Goal: Check status: Check status

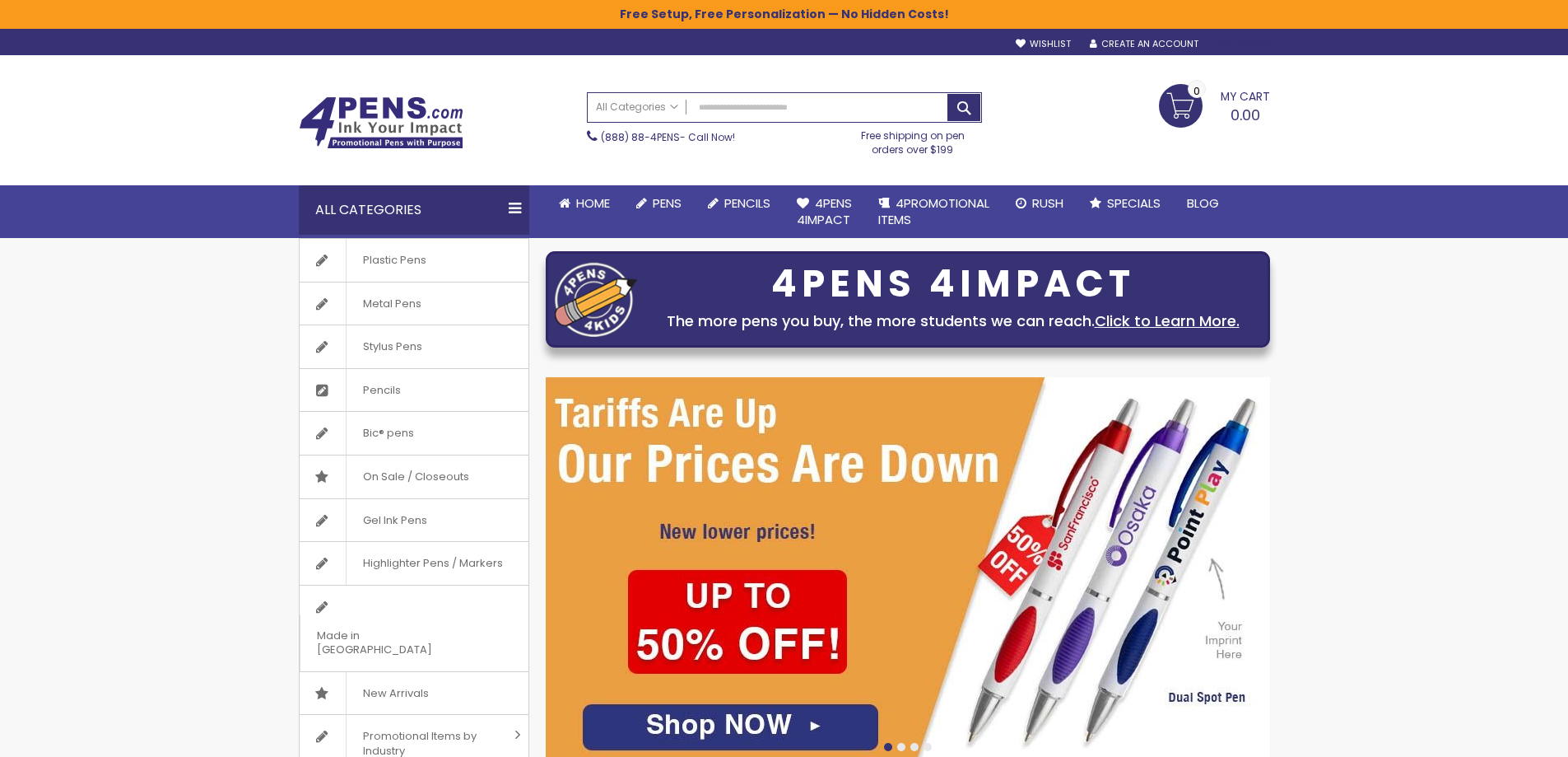
type input "**********"
click at [1237, 49] on div "Sign In" at bounding box center [1242, 45] width 55 height 13
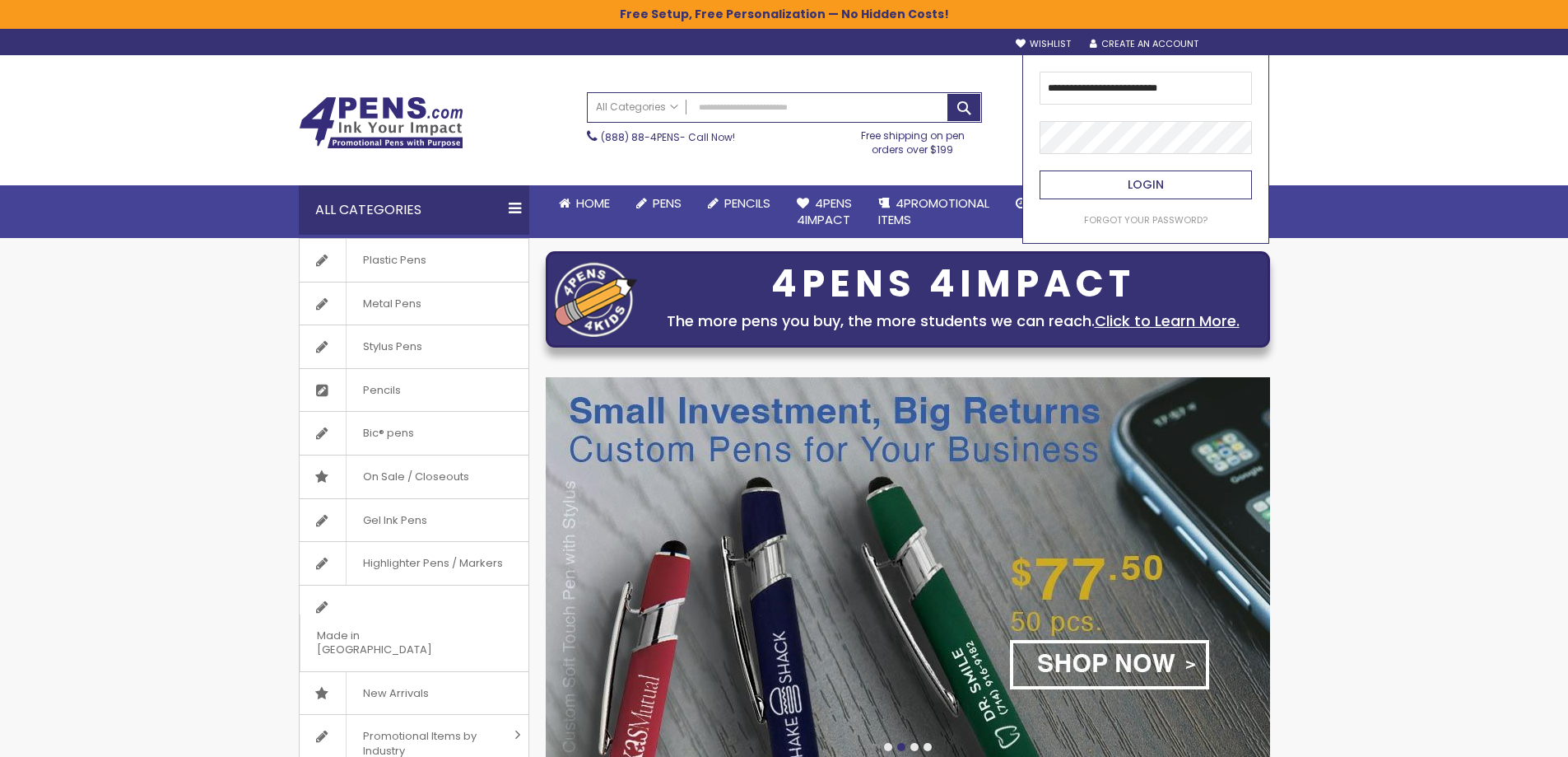
click at [1113, 192] on button "Login" at bounding box center [1145, 185] width 212 height 29
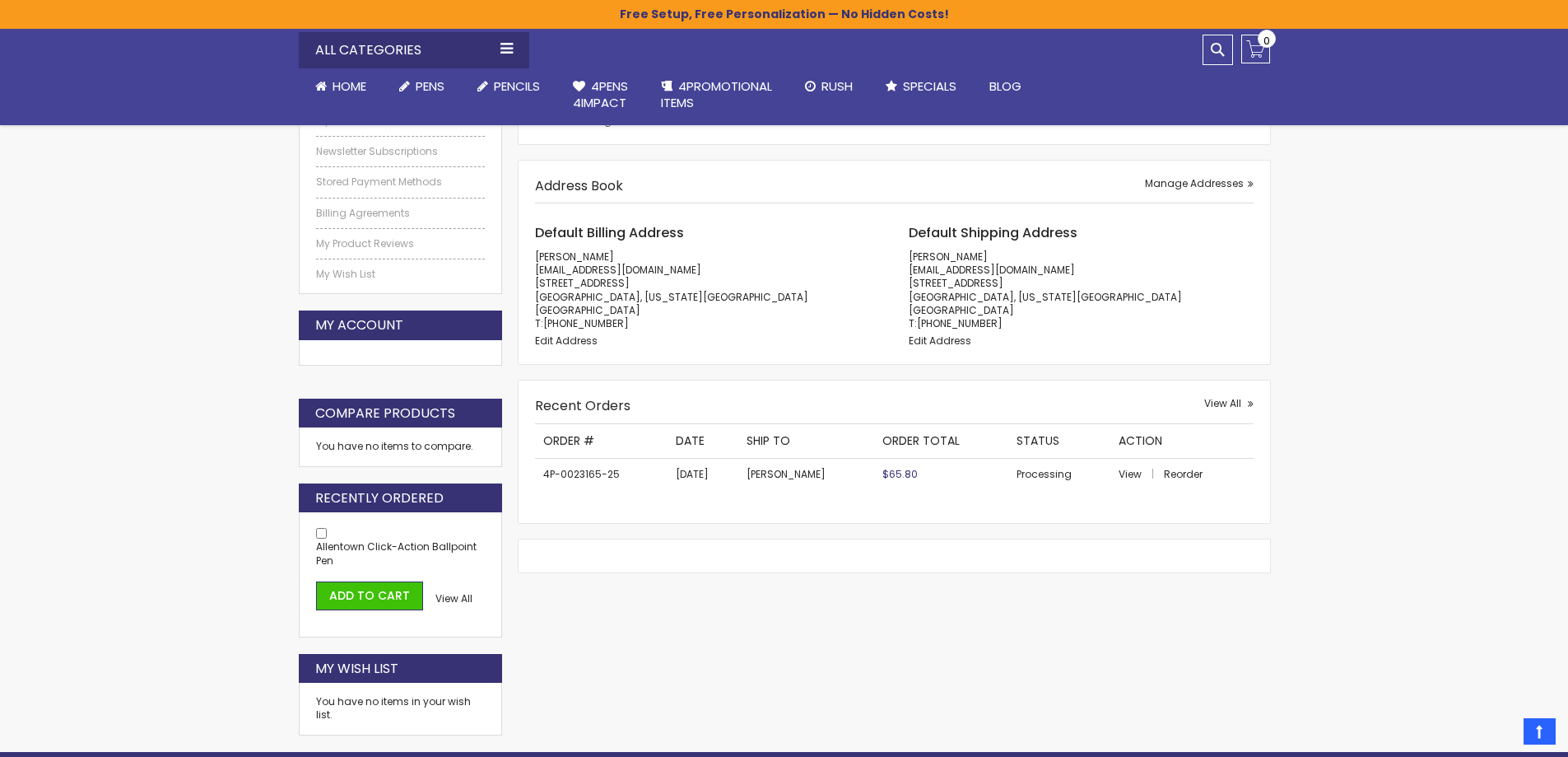
scroll to position [329, 0]
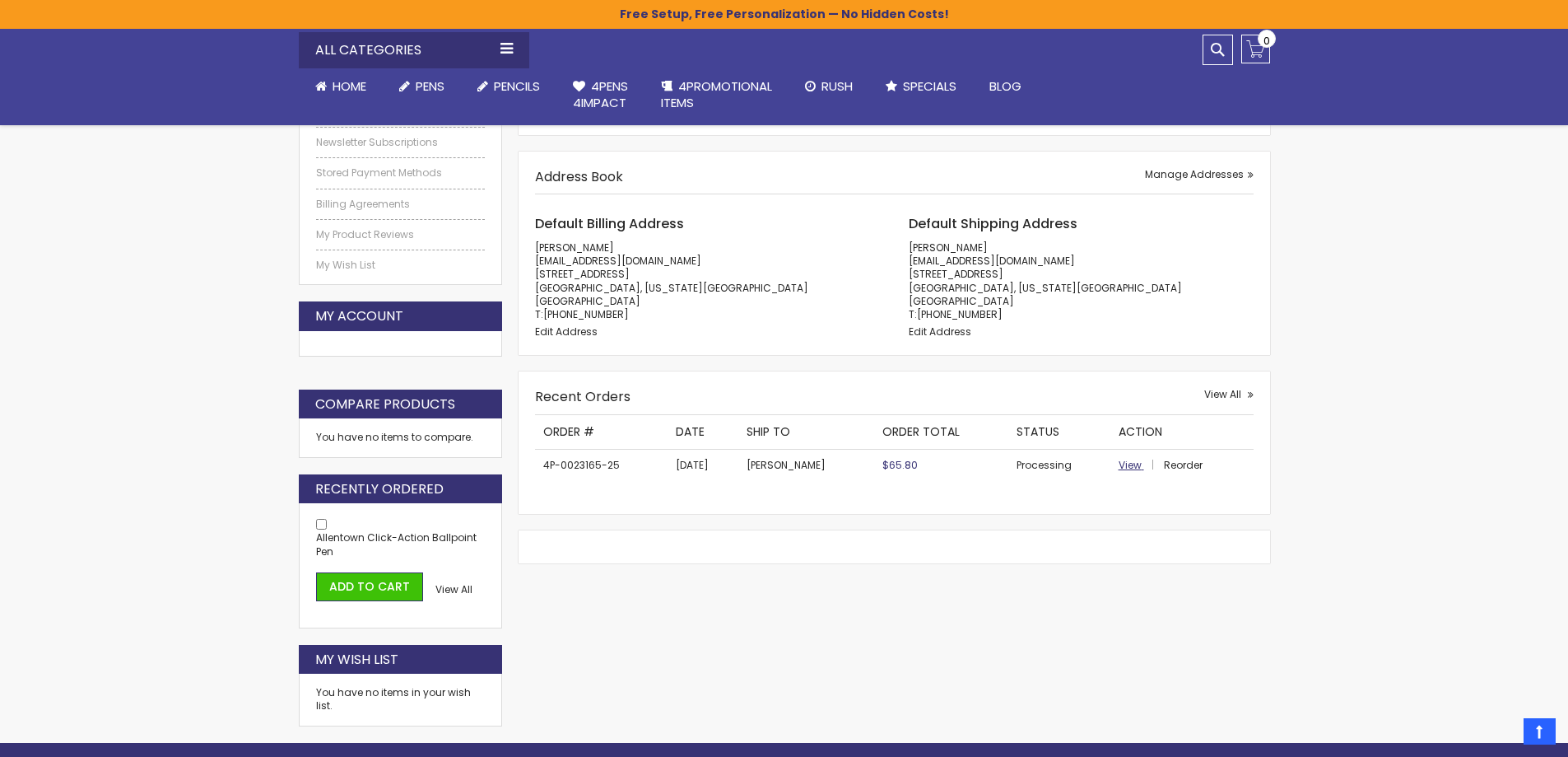
click at [1125, 469] on span "View" at bounding box center [1130, 464] width 23 height 14
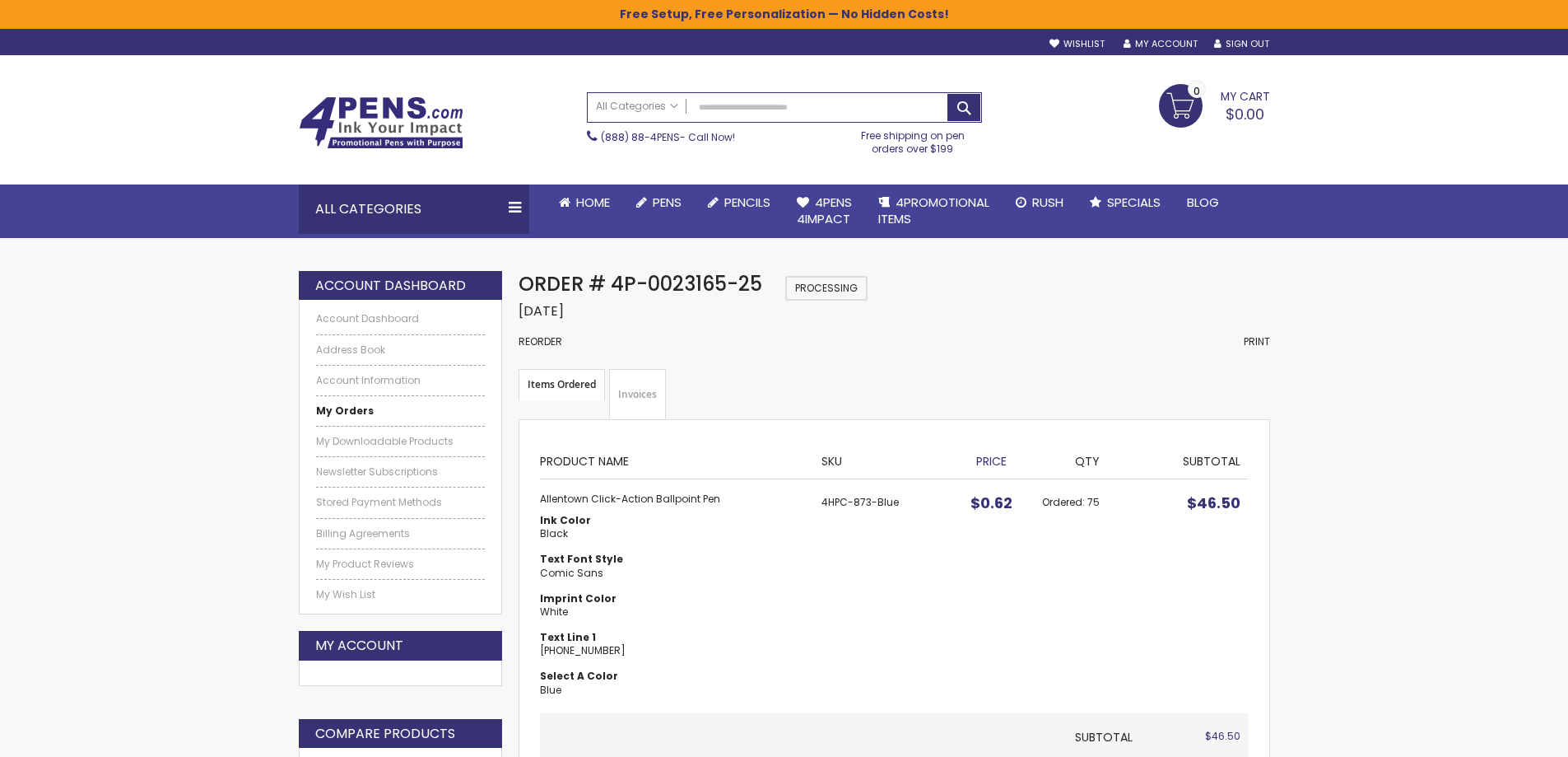
click at [628, 393] on link "Invoices" at bounding box center [638, 394] width 56 height 51
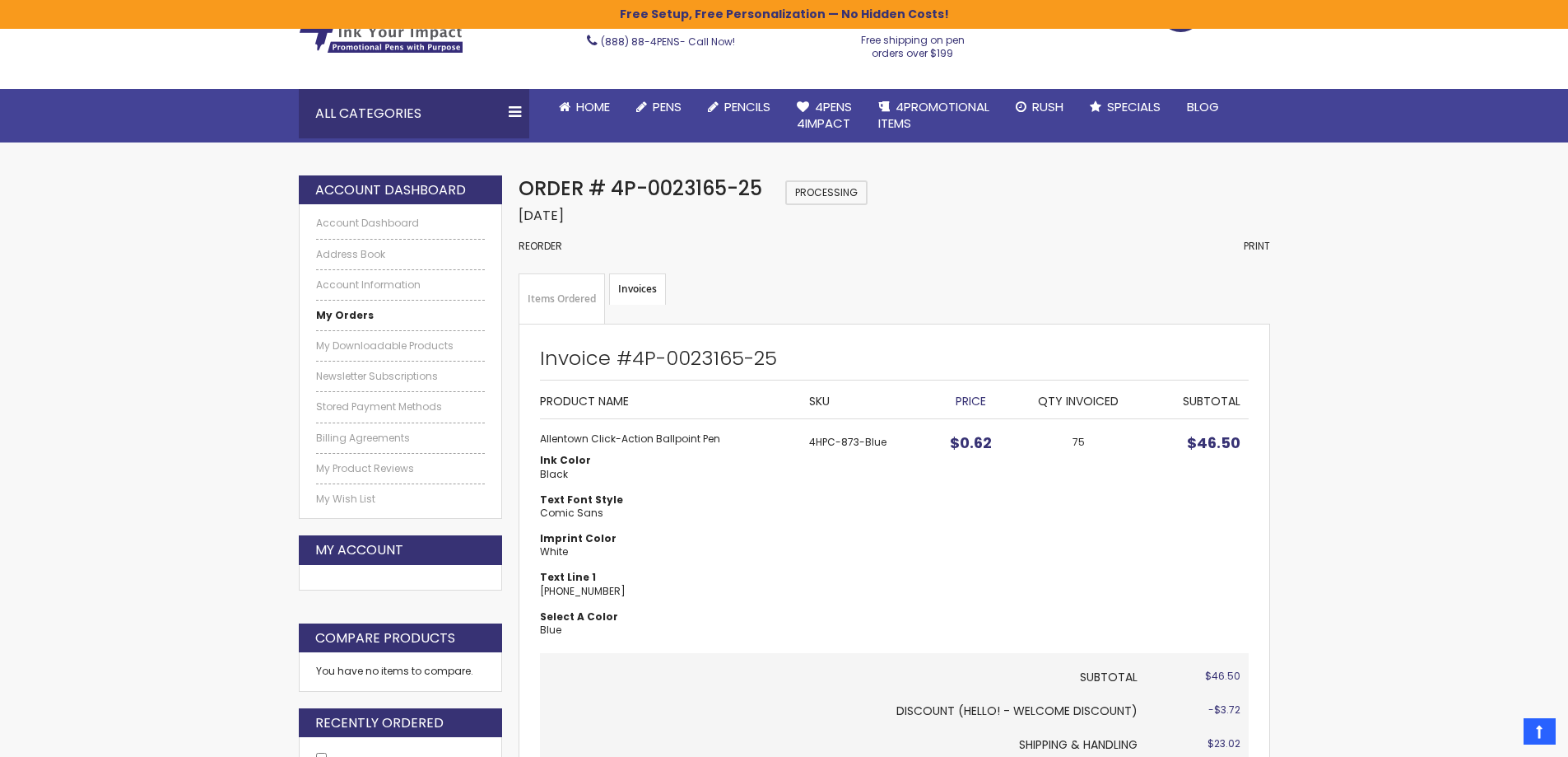
scroll to position [82, 0]
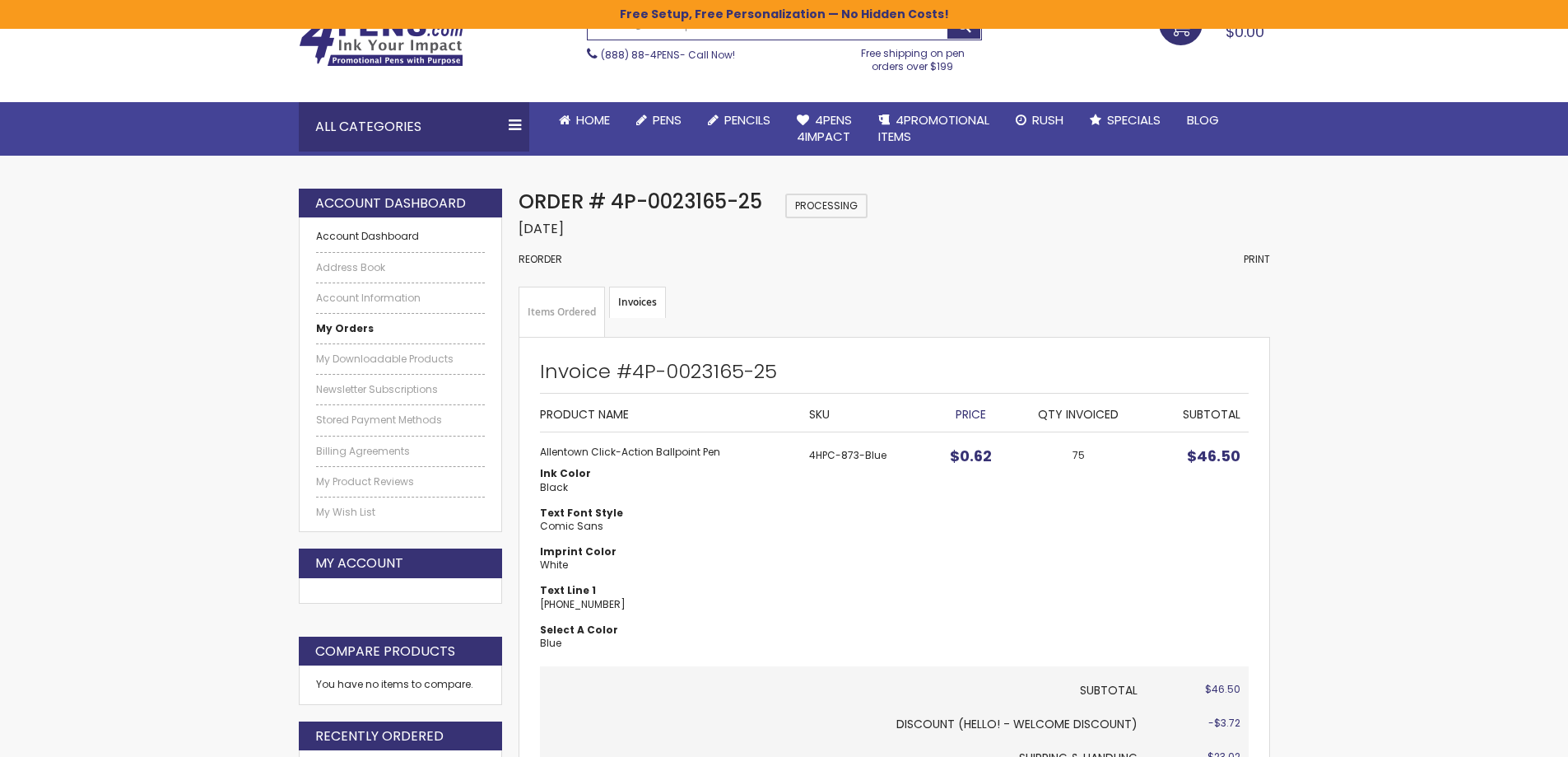
click at [333, 236] on link "Account Dashboard" at bounding box center [400, 236] width 169 height 13
